Goal: Check status: Check status

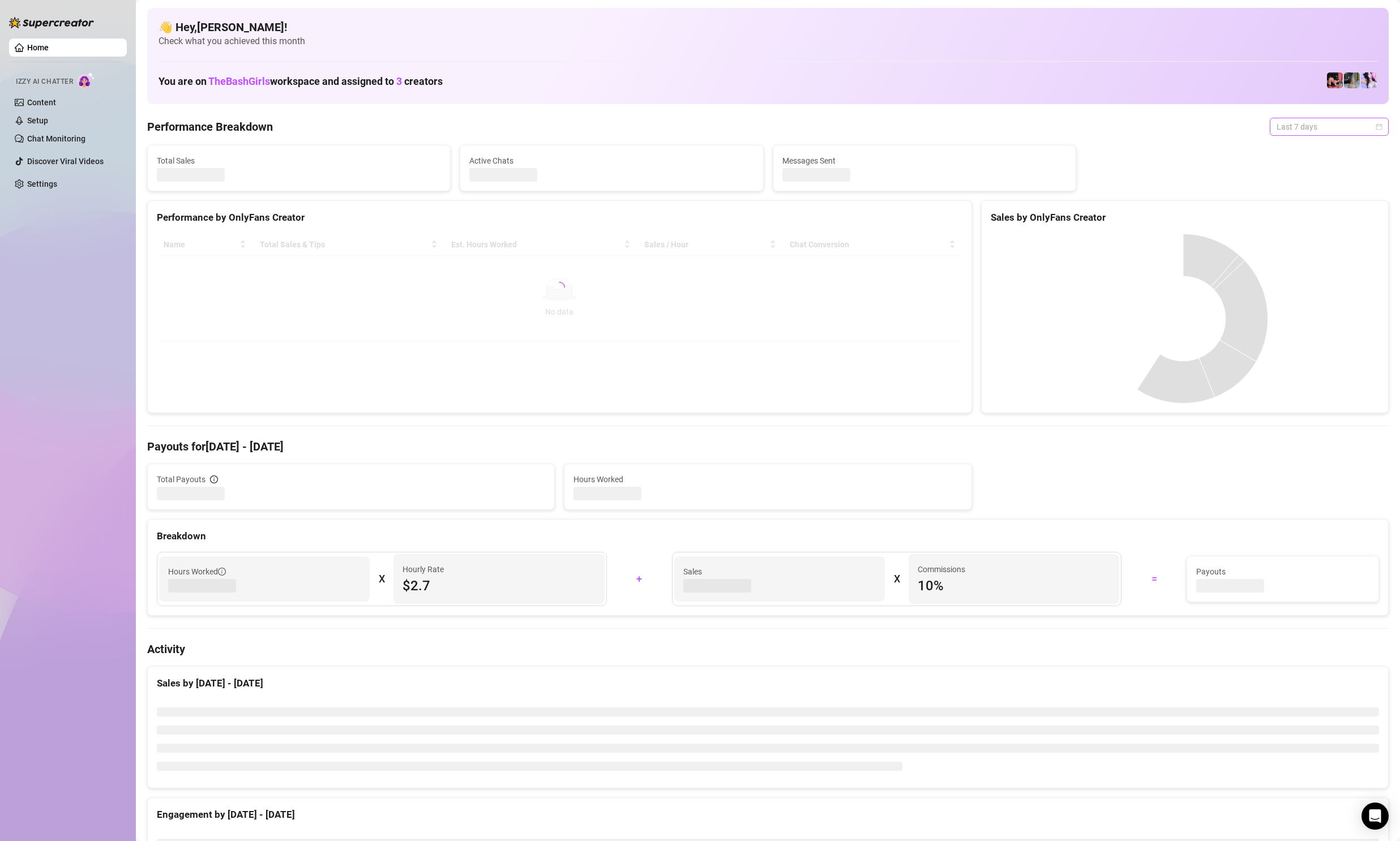
click at [1310, 130] on span "Last 7 days" at bounding box center [1329, 127] width 105 height 17
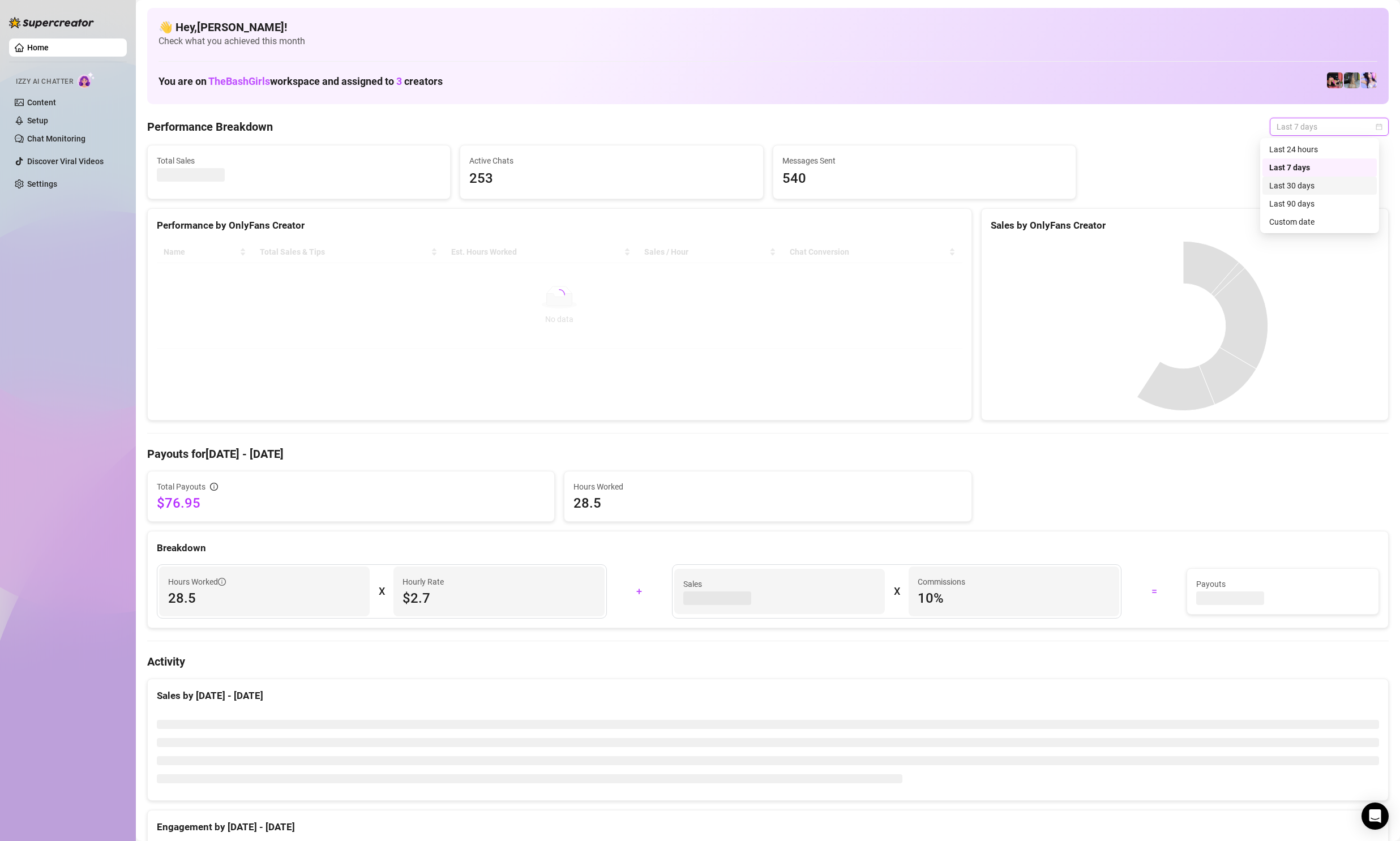
click at [1313, 184] on div "Last 30 days" at bounding box center [1319, 185] width 101 height 12
click at [1310, 123] on span "Last 30 days" at bounding box center [1329, 127] width 105 height 17
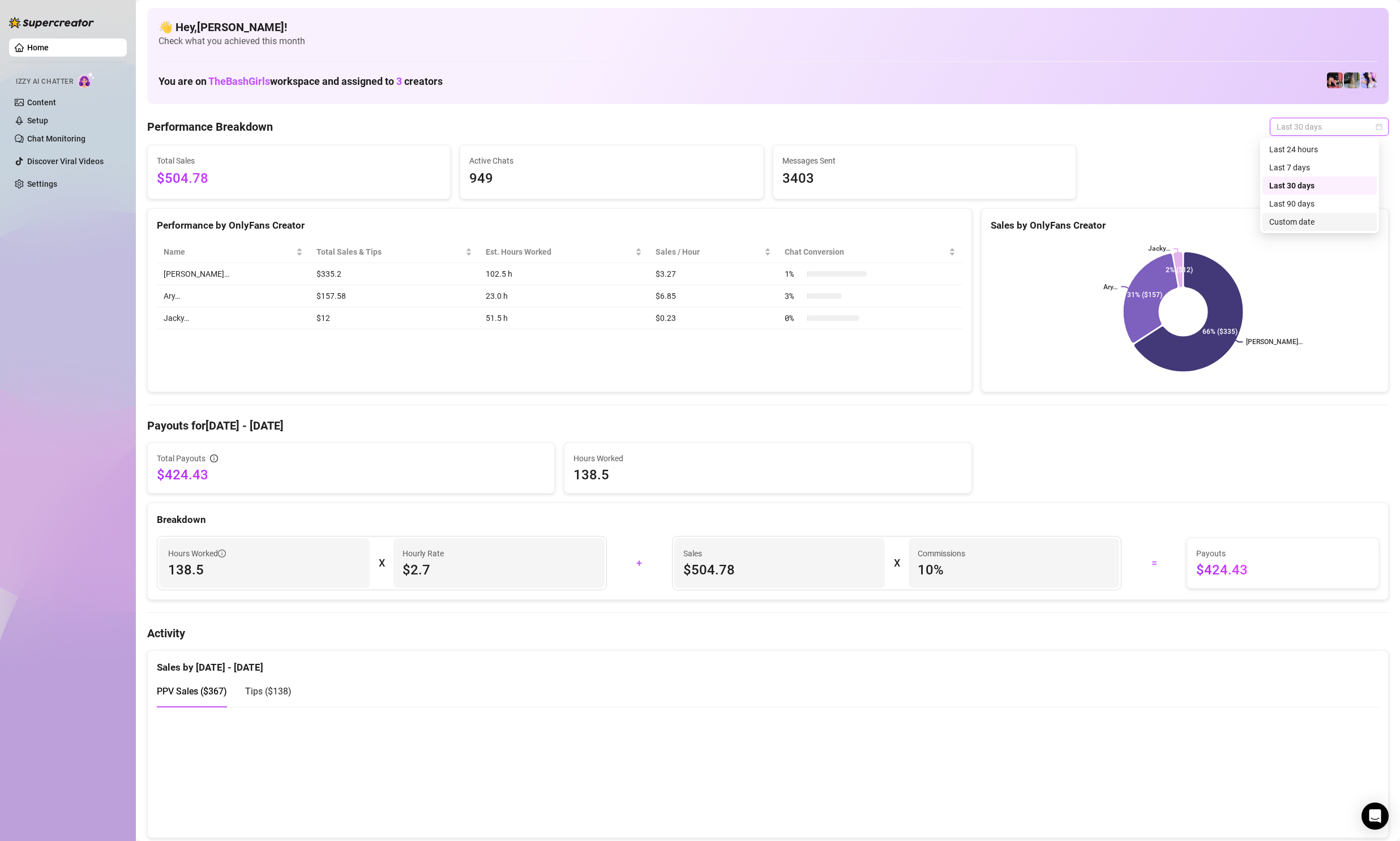
click at [1289, 219] on div "Custom date" at bounding box center [1319, 222] width 101 height 12
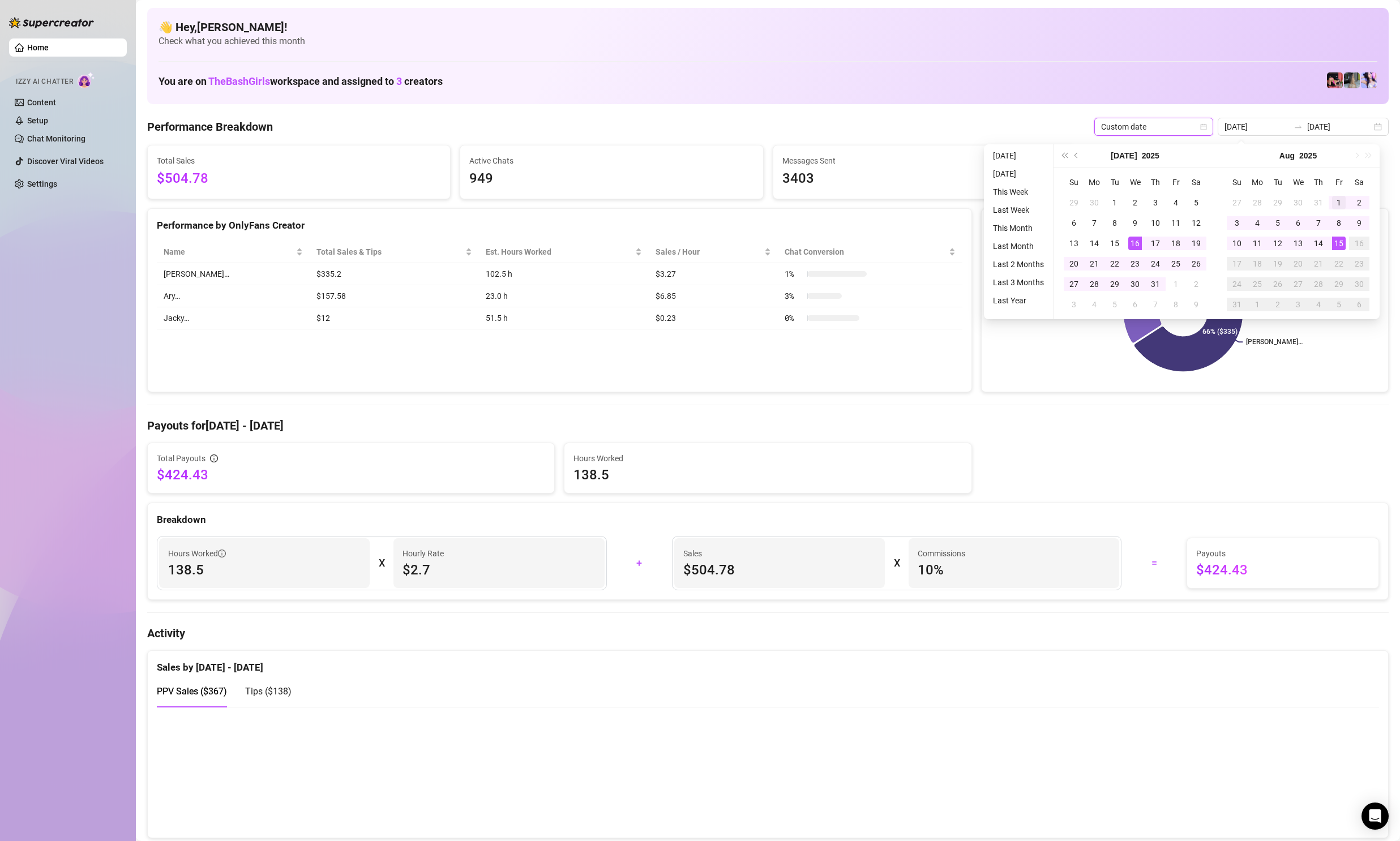
type input "[DATE]"
click at [1342, 199] on div "1" at bounding box center [1338, 202] width 13 height 13
type input "[DATE]"
